Goal: Task Accomplishment & Management: Use online tool/utility

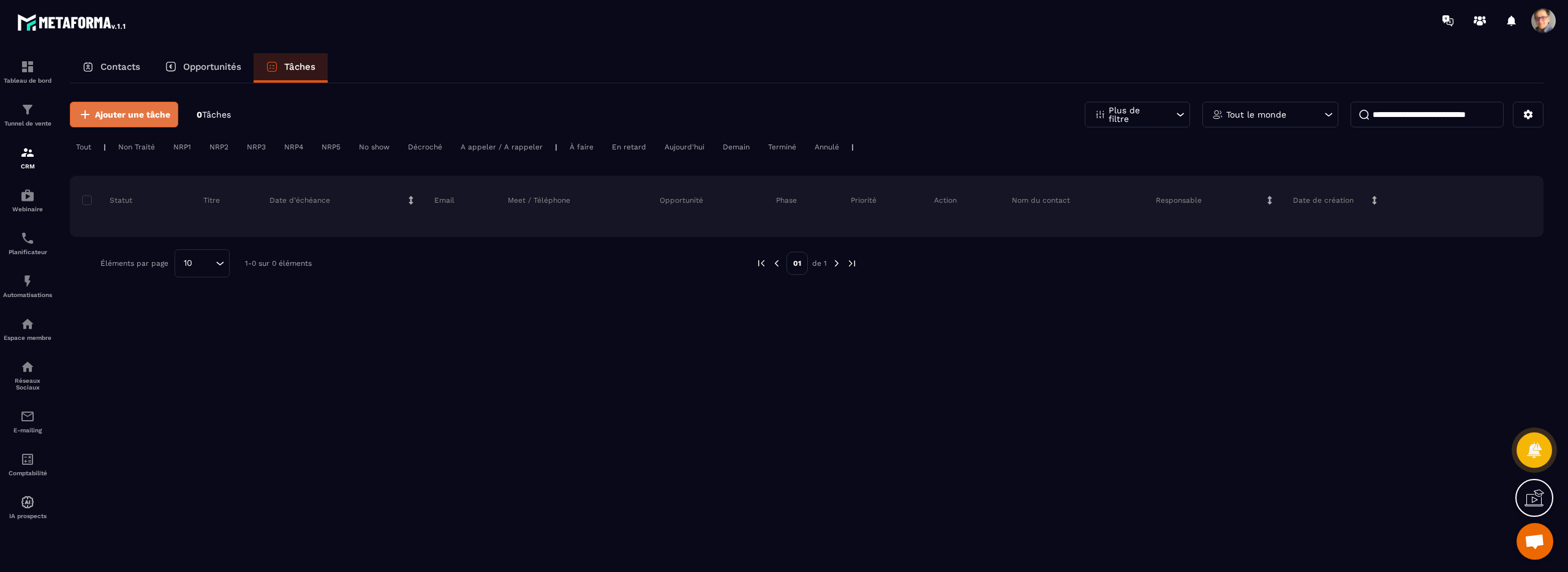
click at [112, 114] on span "Ajouter une tâche" at bounding box center [133, 114] width 75 height 12
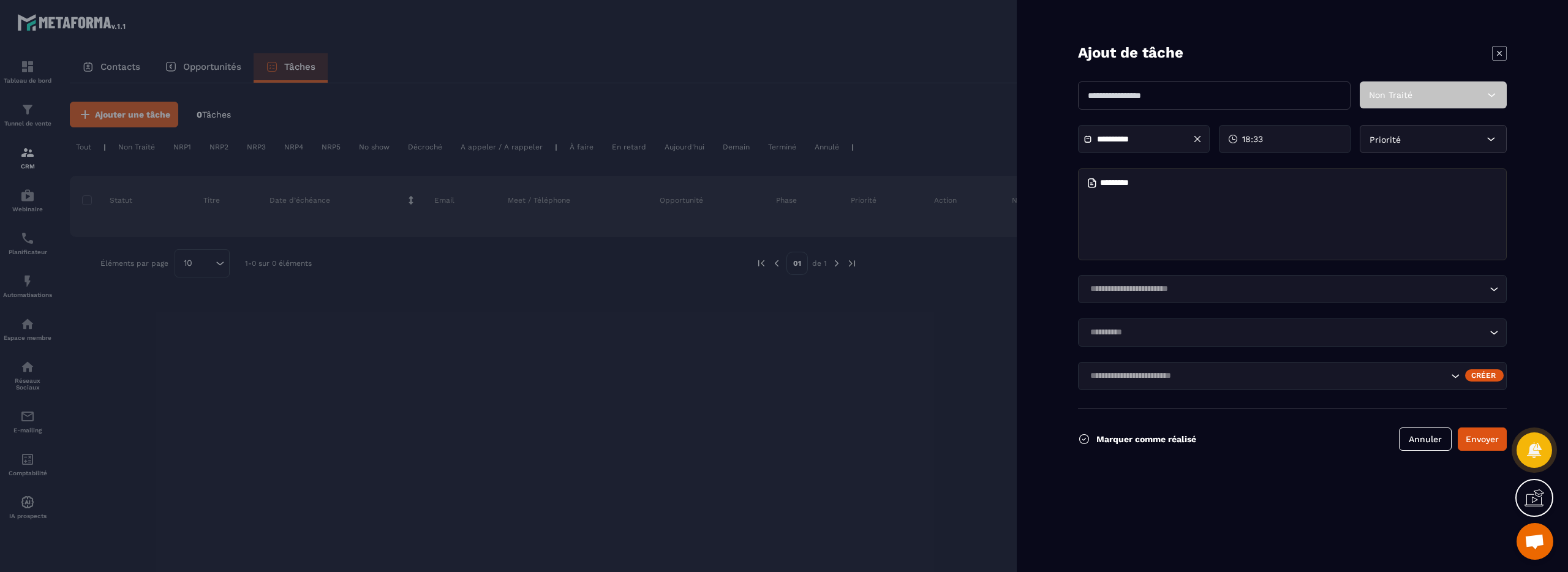
click at [1174, 94] on input "text" at bounding box center [1214, 95] width 273 height 28
type input "*"
type input "*******"
click at [1397, 96] on span "Non Traité" at bounding box center [1391, 95] width 43 height 10
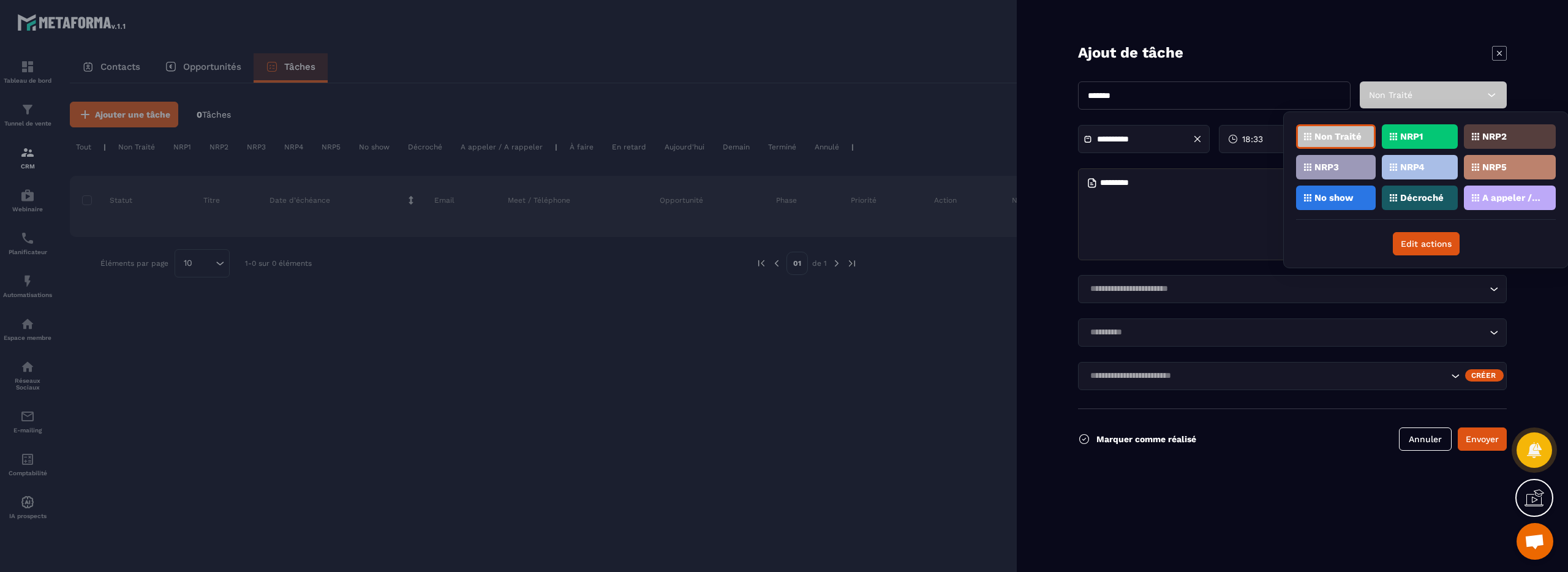
click at [1509, 194] on p "A appeler / A rappeler" at bounding box center [1512, 198] width 59 height 9
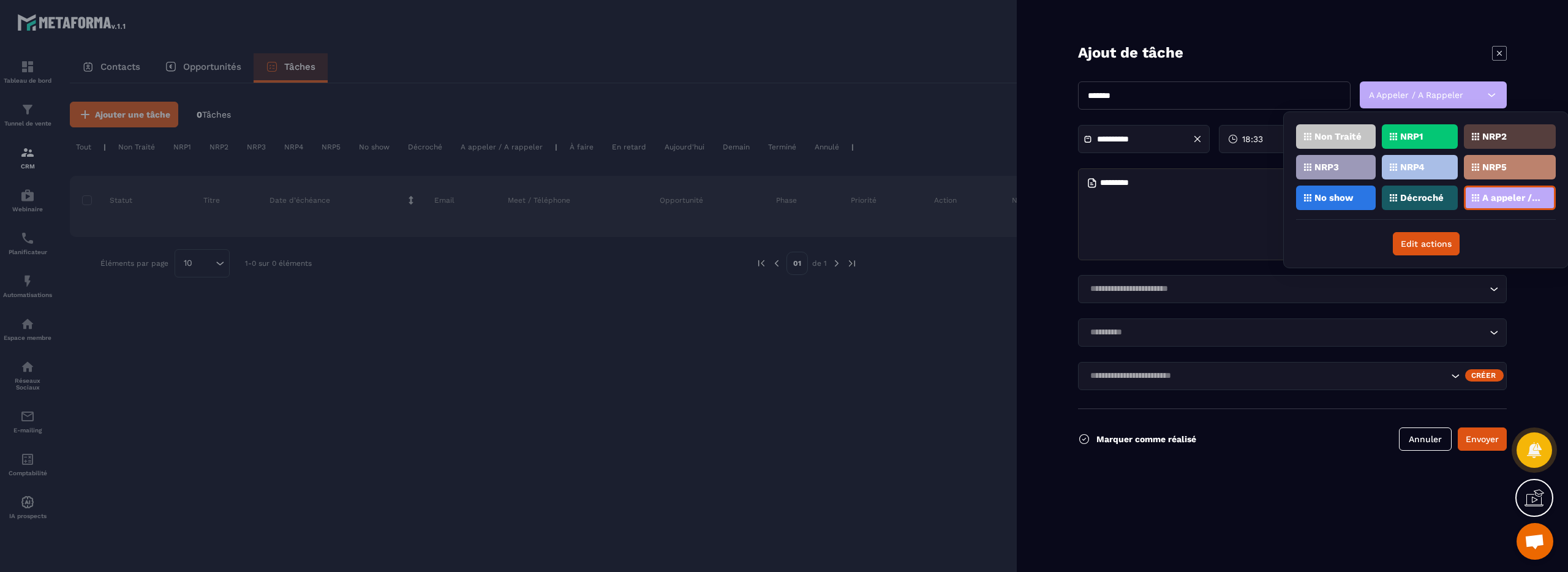
click at [1411, 139] on p "NRP1" at bounding box center [1411, 136] width 22 height 9
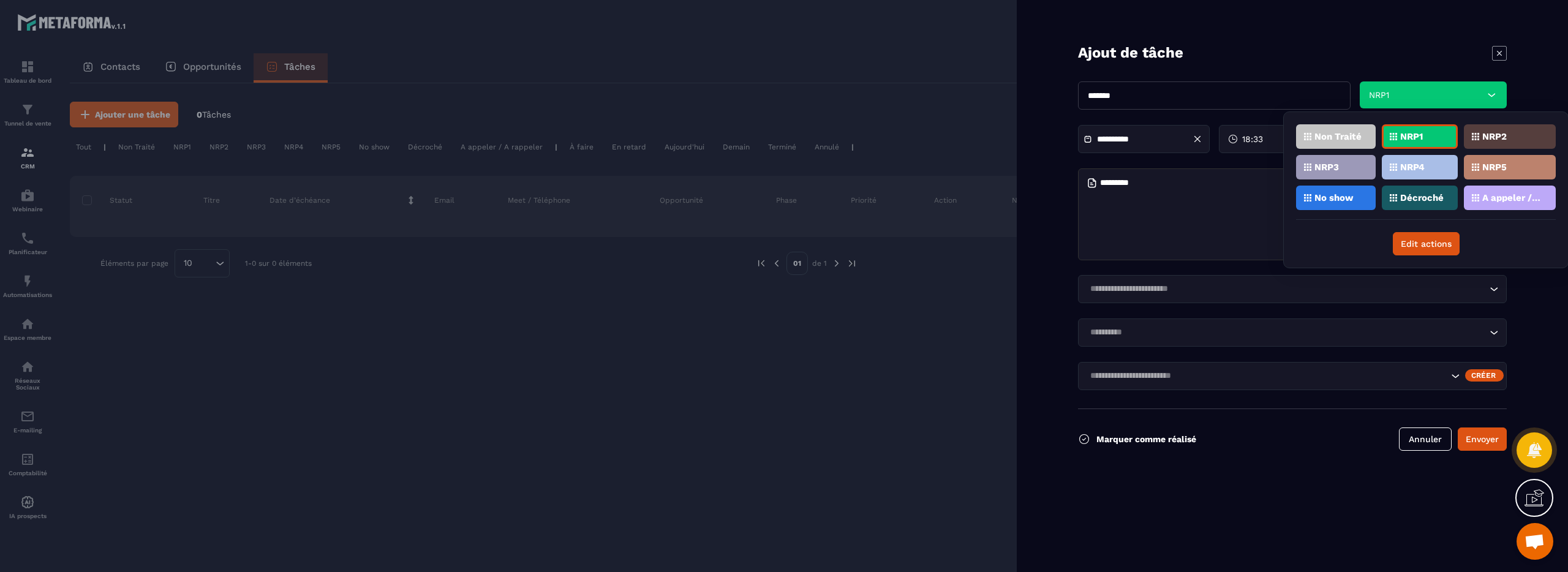
click at [1221, 221] on textarea at bounding box center [1292, 214] width 429 height 92
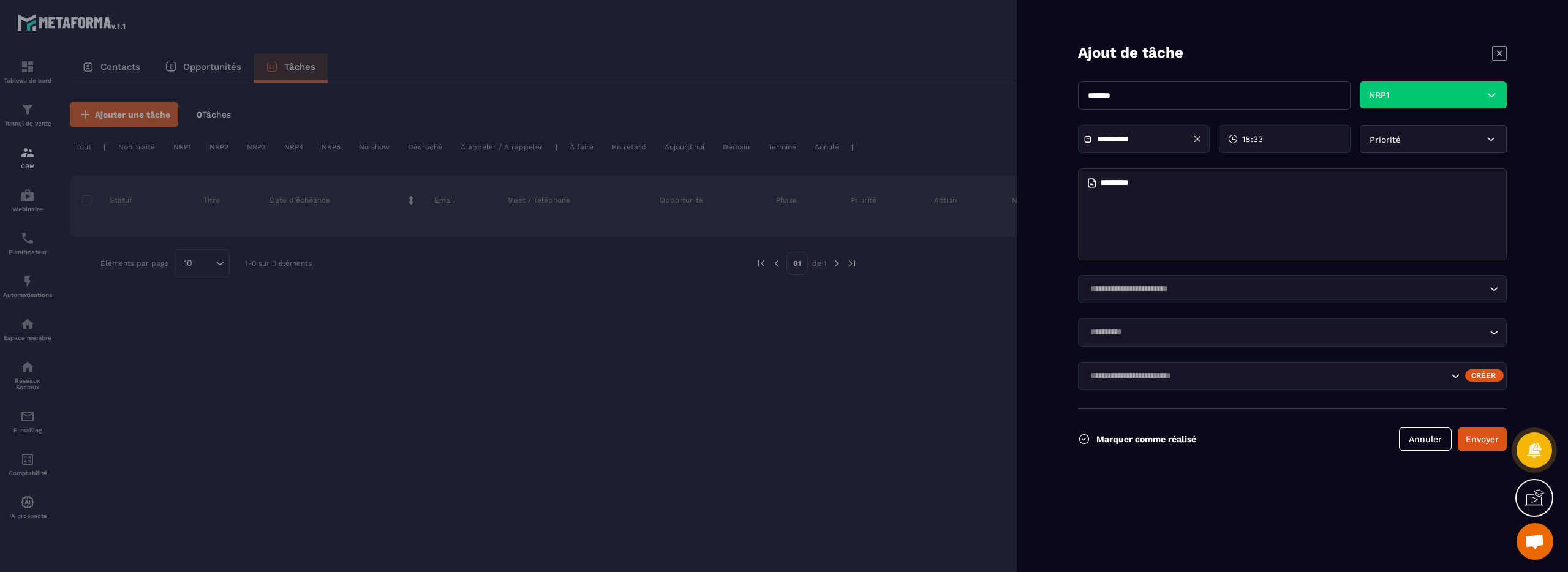
click at [1266, 289] on input "Search for option" at bounding box center [1286, 289] width 401 height 14
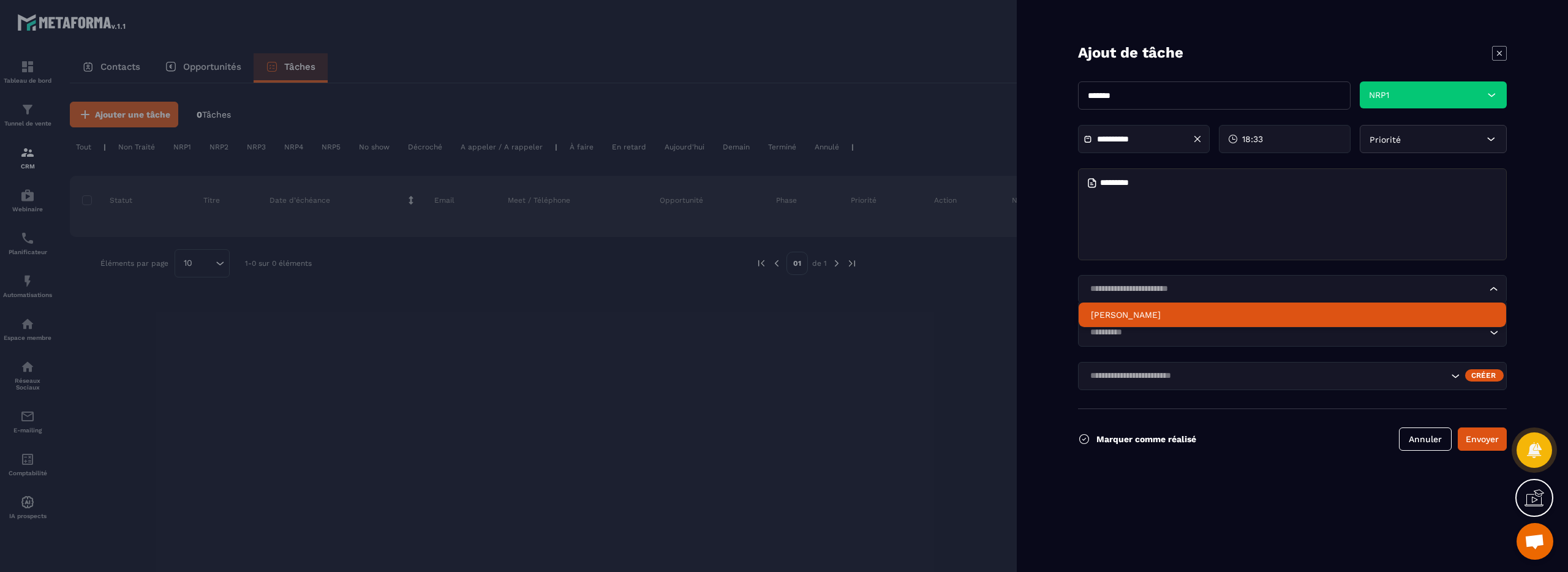
click at [1174, 315] on p "[PERSON_NAME]" at bounding box center [1292, 314] width 403 height 12
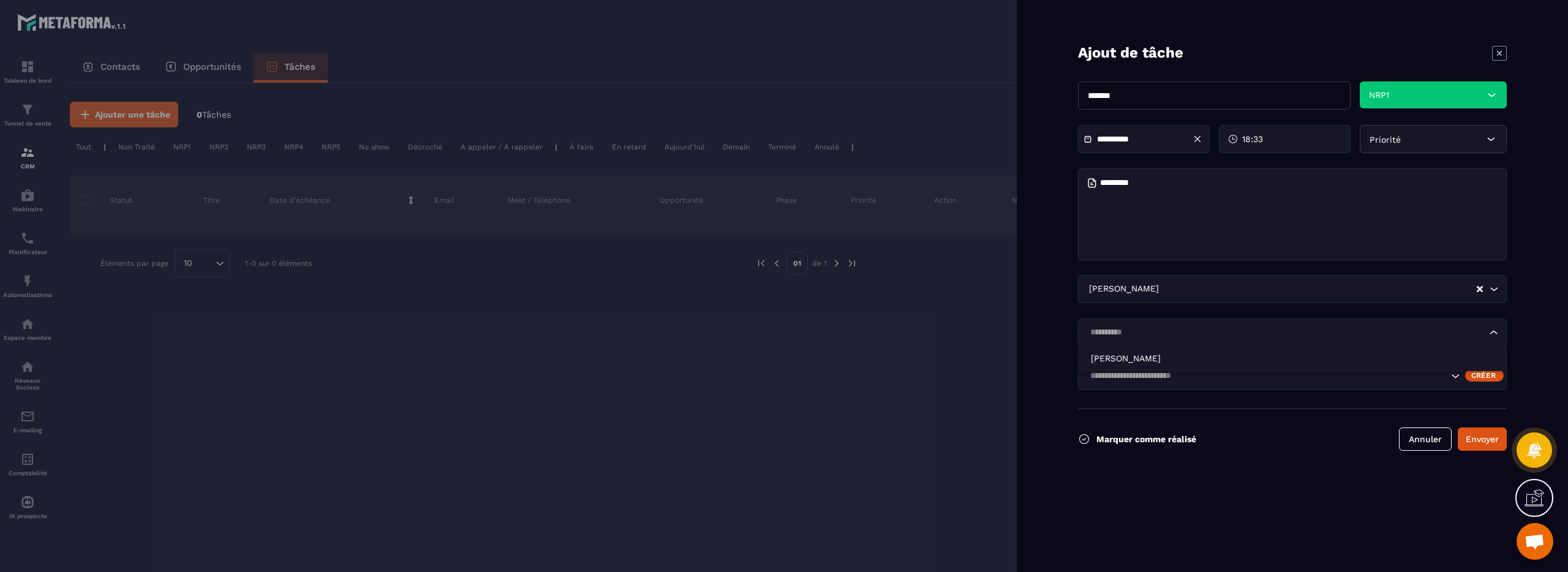
click at [1164, 341] on div "Loading..." at bounding box center [1292, 333] width 429 height 28
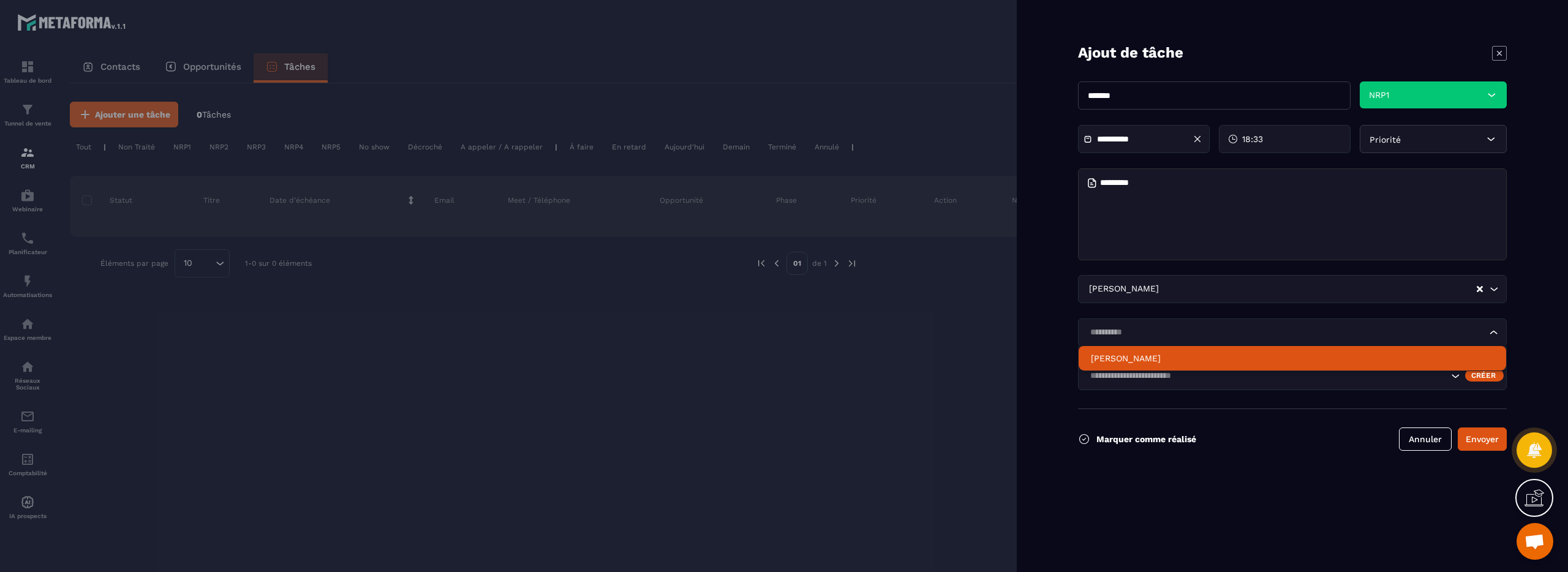
click at [1135, 363] on p "[PERSON_NAME]" at bounding box center [1292, 358] width 403 height 12
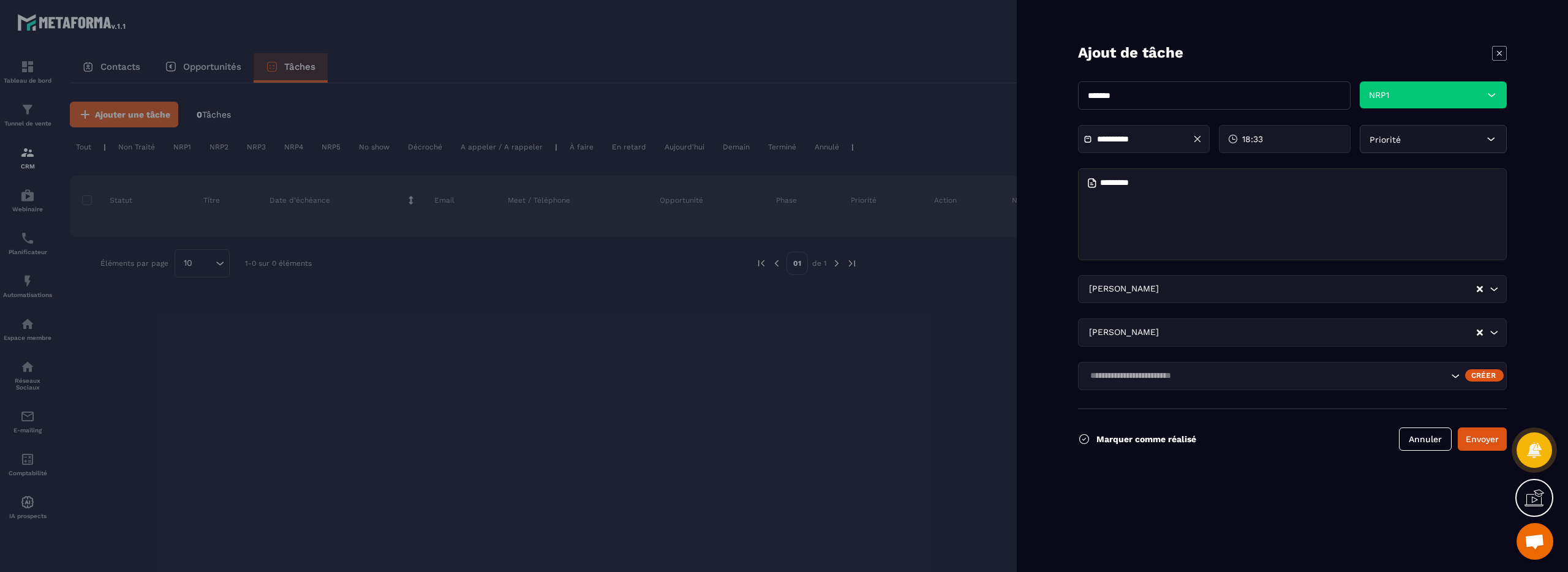
click at [1479, 333] on icon "Clear Selected" at bounding box center [1479, 333] width 6 height 6
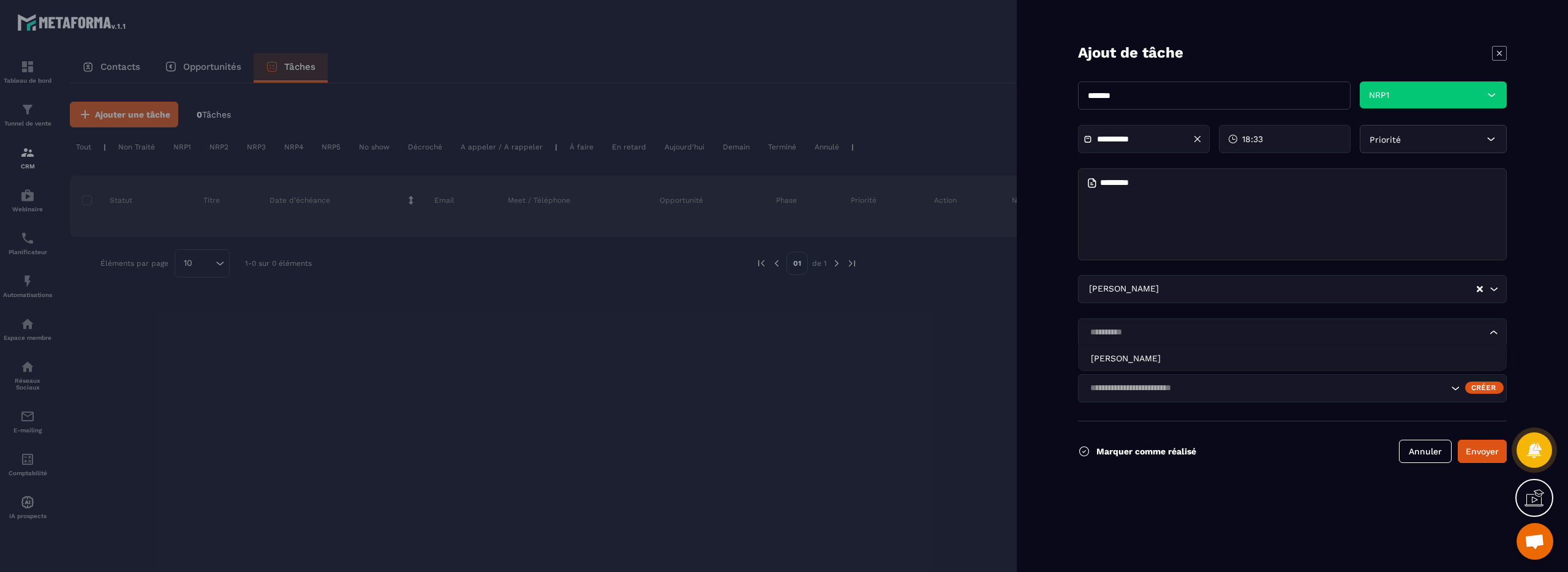
click at [1122, 334] on input "Search for option" at bounding box center [1286, 333] width 401 height 14
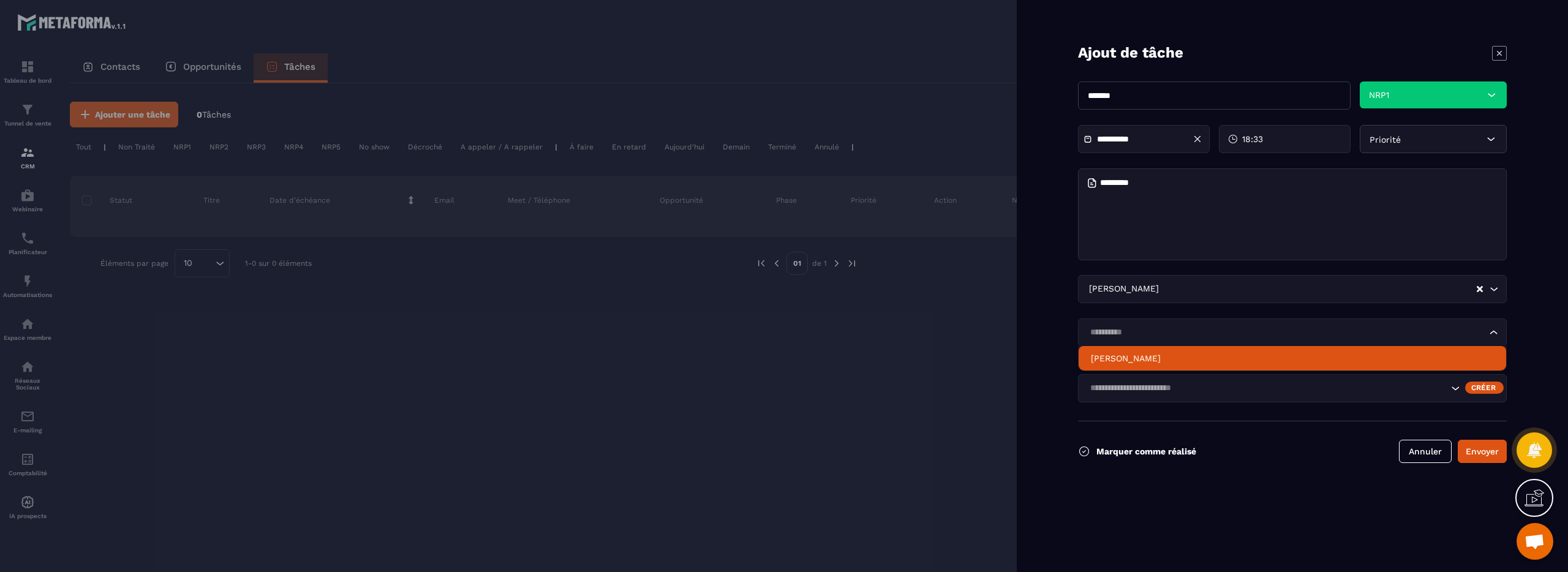
drag, startPoint x: 1125, startPoint y: 360, endPoint x: 1146, endPoint y: 360, distance: 21.0
click at [1125, 360] on p "[PERSON_NAME]" at bounding box center [1292, 358] width 403 height 12
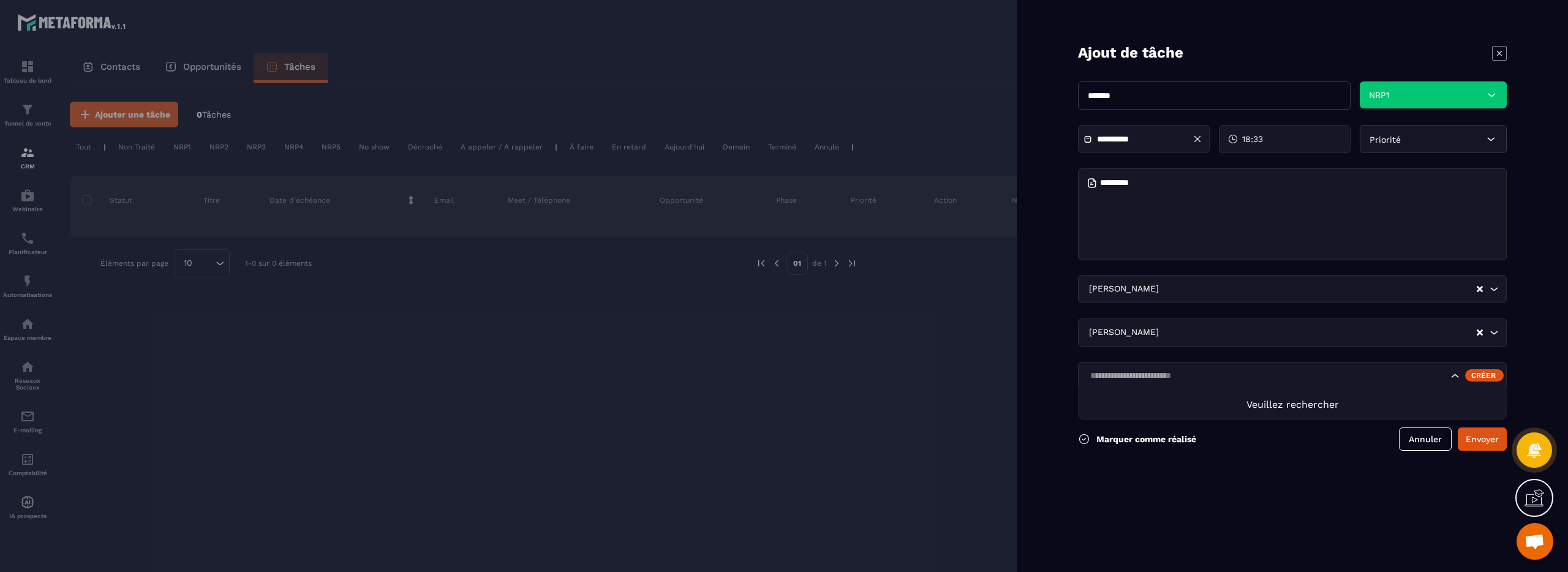
click at [1210, 380] on input "Search for option" at bounding box center [1267, 376] width 362 height 14
click at [1311, 490] on form "**********" at bounding box center [1292, 286] width 552 height 572
click at [1414, 436] on button "Annuler" at bounding box center [1425, 439] width 53 height 23
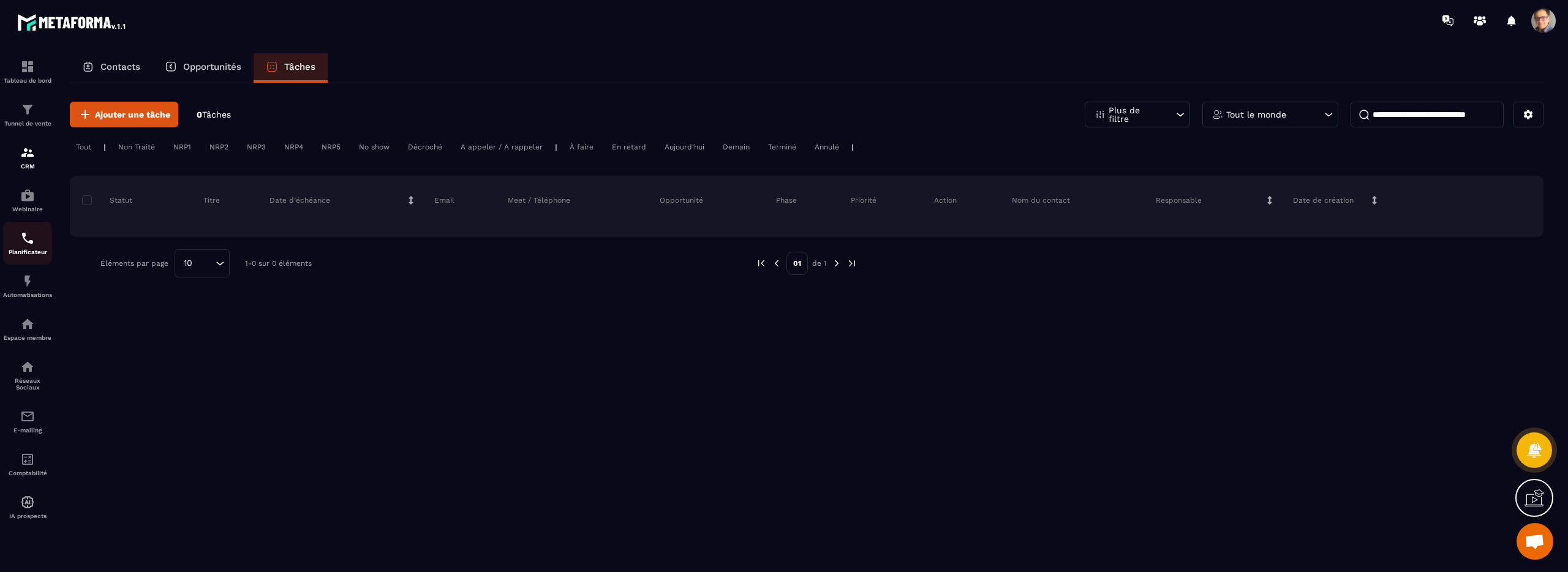
click at [32, 240] on img at bounding box center [27, 238] width 14 height 14
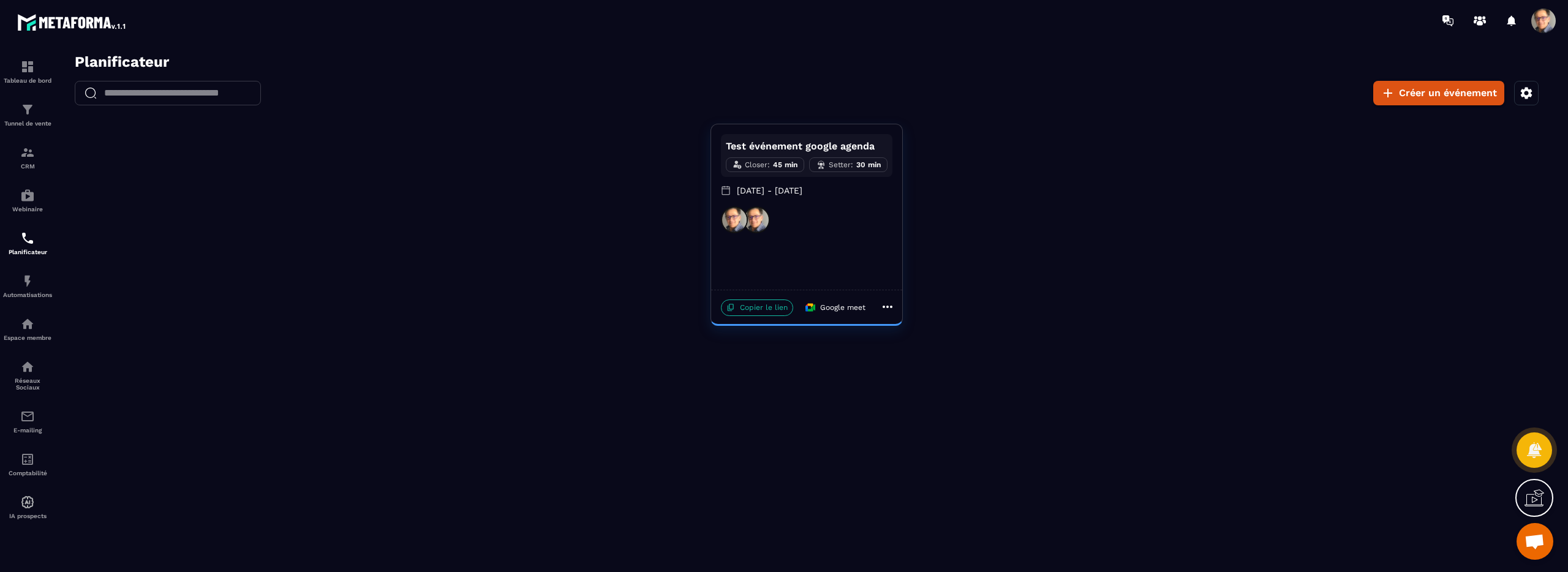
click at [757, 307] on p "Copier le lien" at bounding box center [757, 307] width 72 height 17
click at [835, 214] on div at bounding box center [807, 219] width 172 height 27
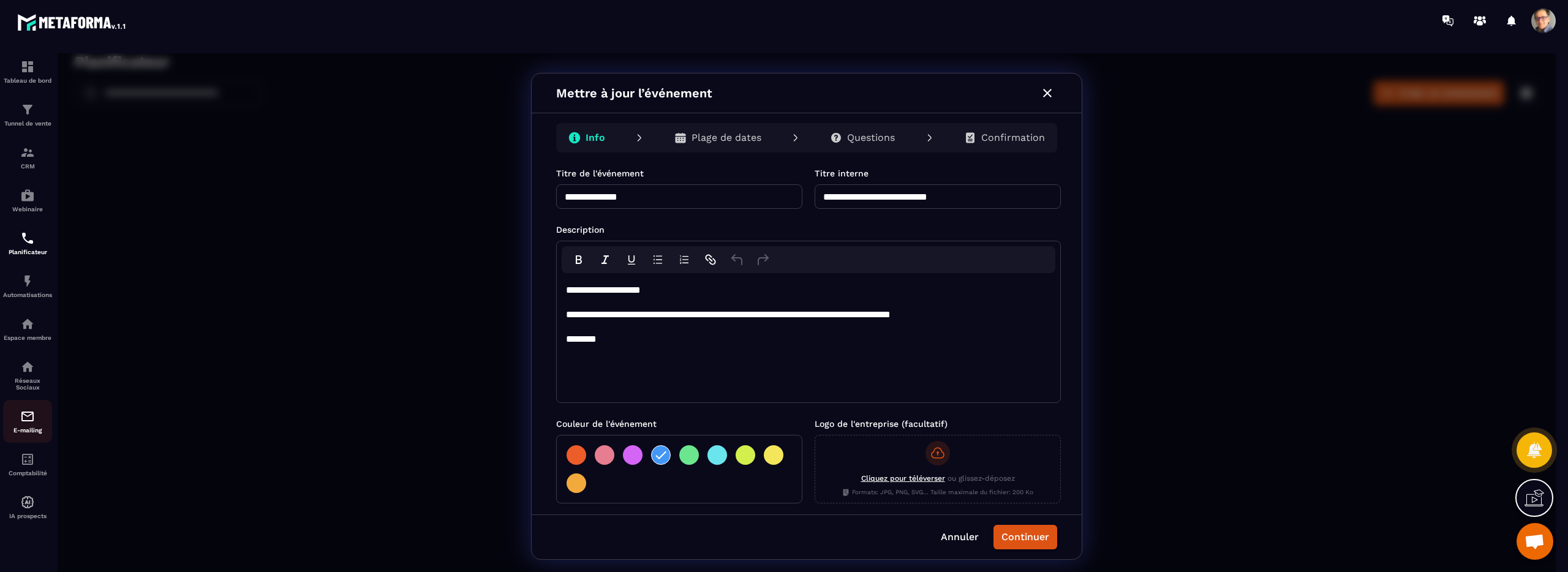
click at [23, 426] on div "E-mailing" at bounding box center [27, 421] width 49 height 25
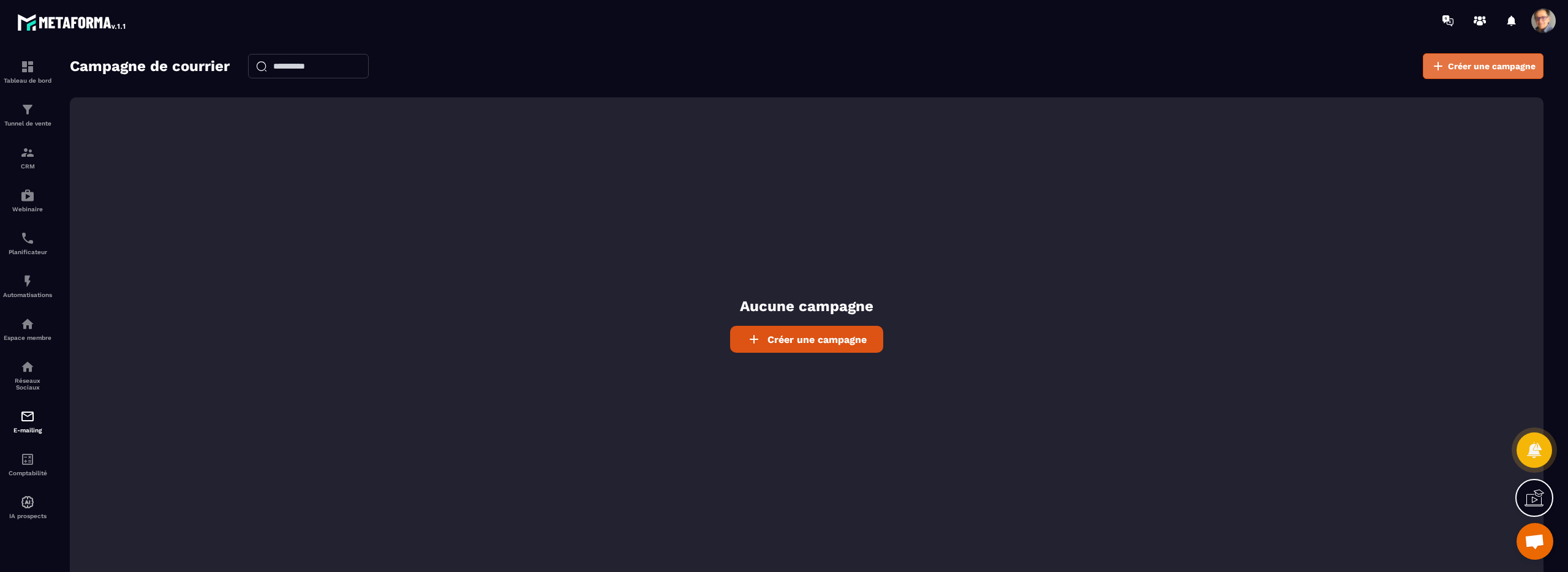
click at [1495, 68] on span "Créer une campagne" at bounding box center [1491, 66] width 87 height 12
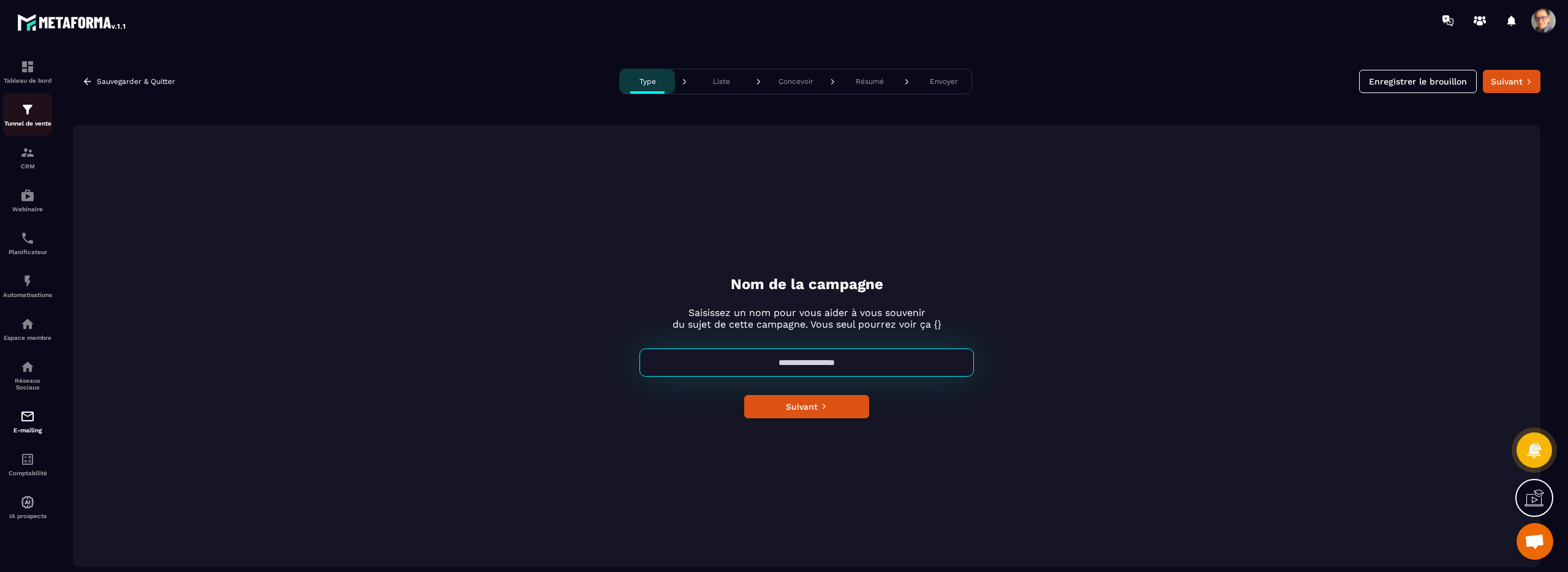
click at [30, 116] on img at bounding box center [27, 110] width 14 height 14
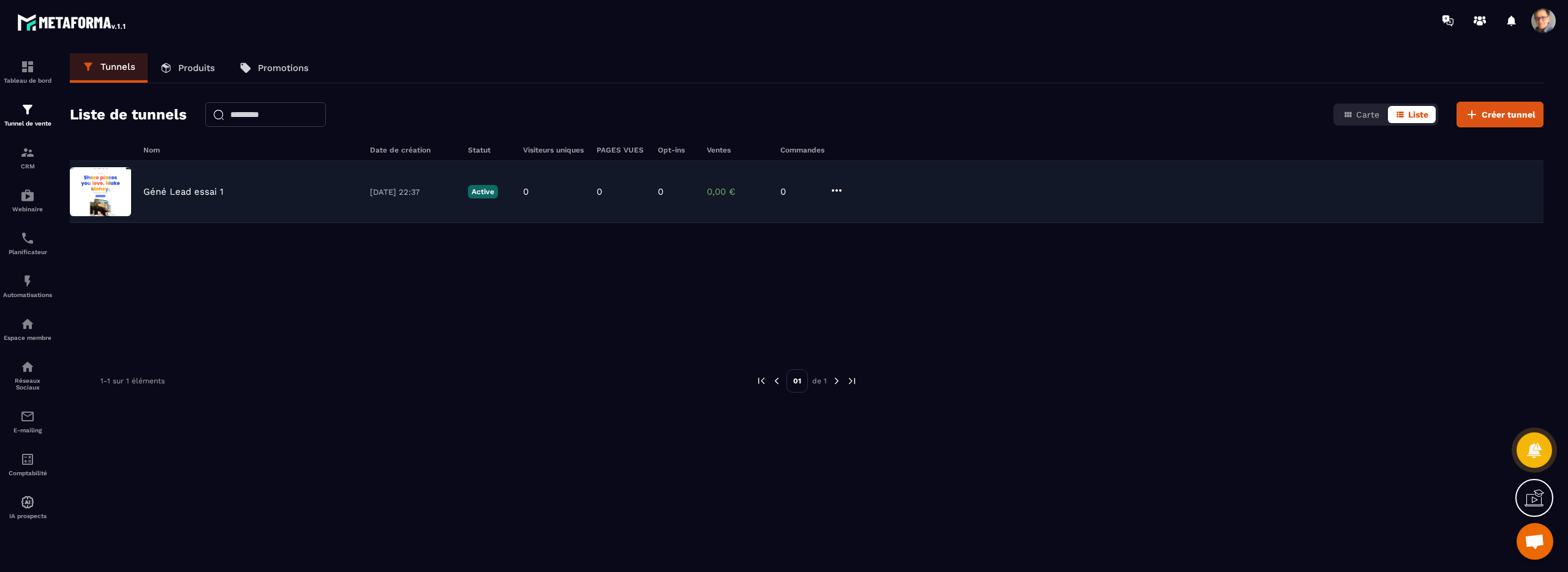
click at [130, 190] on img at bounding box center [100, 192] width 61 height 49
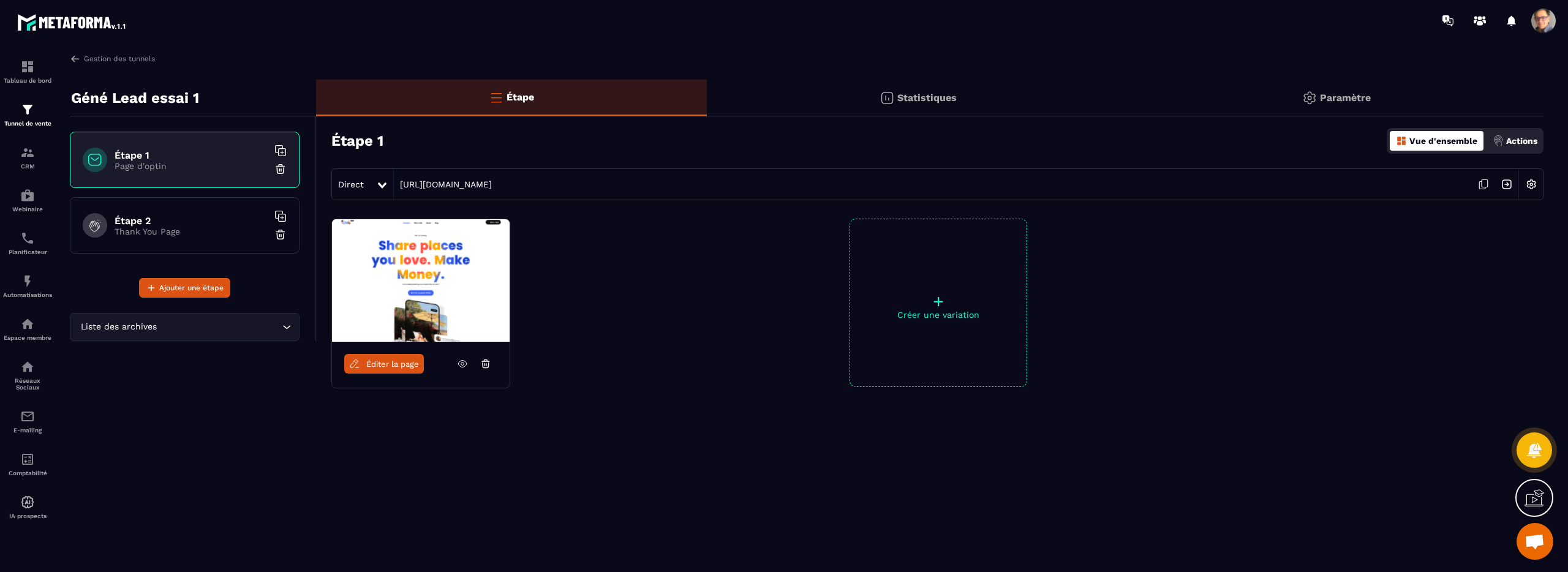
click at [386, 364] on span "Éditer la page" at bounding box center [392, 364] width 53 height 9
